Goal: Task Accomplishment & Management: Complete application form

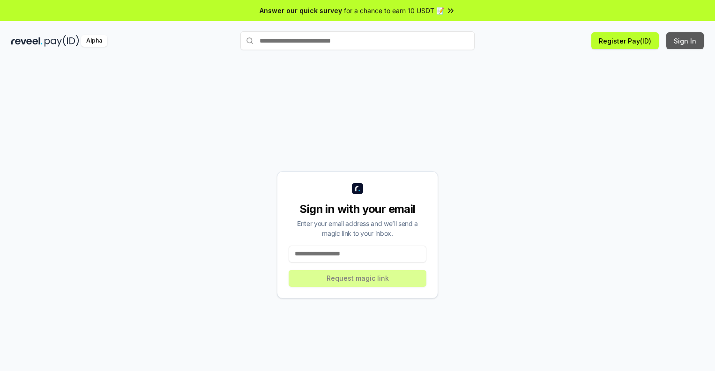
click at [685, 41] on button "Sign In" at bounding box center [684, 40] width 37 height 17
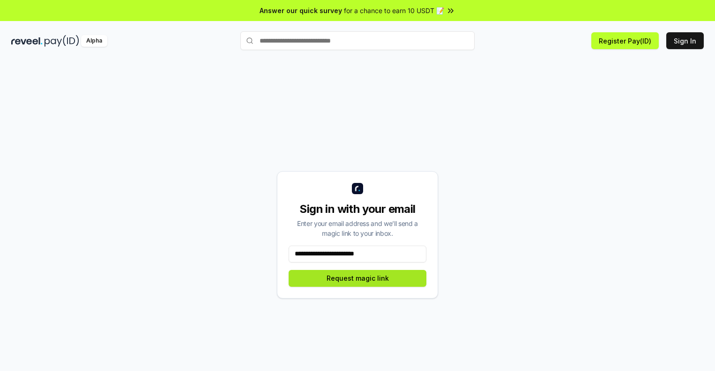
type input "**********"
click at [357, 278] on button "Request magic link" at bounding box center [358, 278] width 138 height 17
